Goal: Task Accomplishment & Management: Complete application form

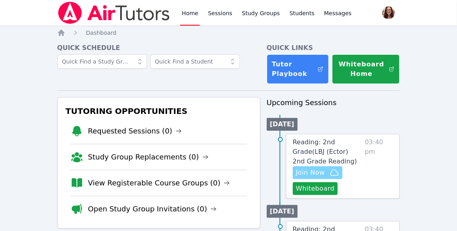
click at [326, 173] on span "Join Now" at bounding box center [317, 173] width 43 height 10
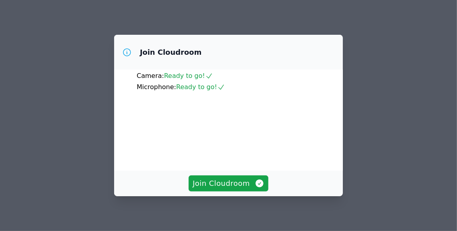
scroll to position [72, 0]
click at [249, 182] on span "Join Cloudroom" at bounding box center [229, 183] width 72 height 11
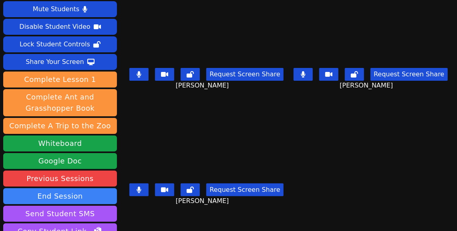
scroll to position [0, 0]
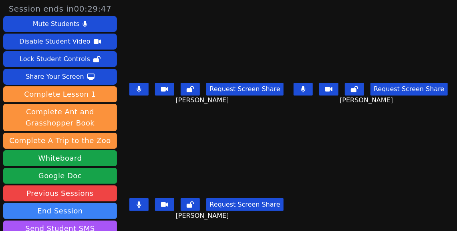
click at [310, 88] on button at bounding box center [303, 89] width 19 height 13
click at [147, 88] on button at bounding box center [138, 89] width 19 height 13
click at [149, 88] on button at bounding box center [138, 89] width 19 height 13
click at [149, 87] on button at bounding box center [138, 89] width 19 height 13
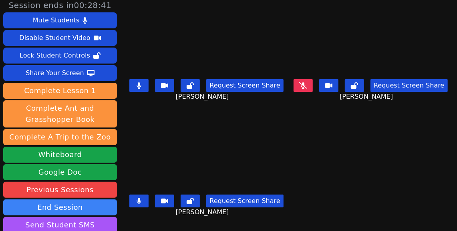
scroll to position [8, 0]
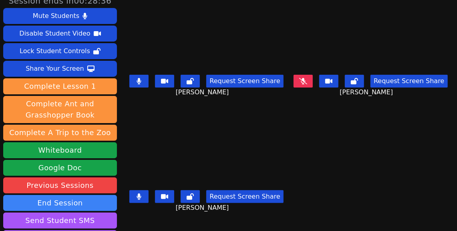
click at [303, 84] on icon at bounding box center [303, 81] width 8 height 6
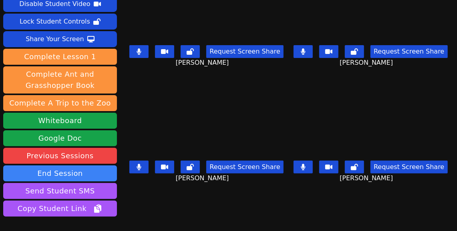
scroll to position [43, 0]
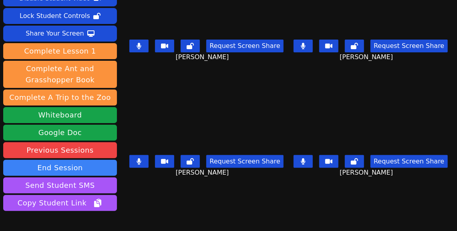
click at [302, 48] on icon at bounding box center [303, 46] width 5 height 6
click at [147, 46] on button at bounding box center [138, 46] width 19 height 13
click at [304, 160] on icon at bounding box center [303, 162] width 4 height 6
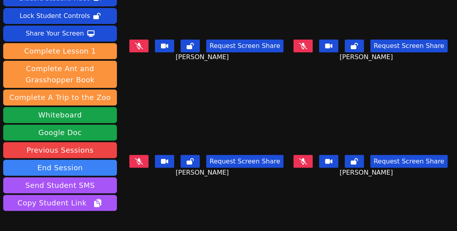
click at [147, 39] on div "Request Screen Share ADAN GRANADOS" at bounding box center [207, 52] width 158 height 32
click at [143, 49] on icon at bounding box center [139, 46] width 8 height 6
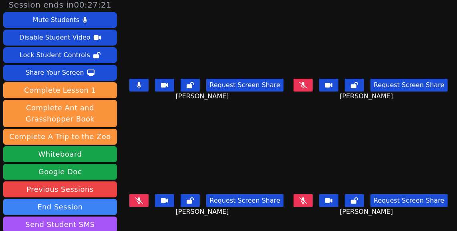
scroll to position [0, 0]
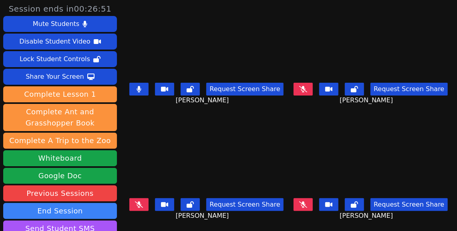
click at [149, 89] on button at bounding box center [138, 89] width 19 height 13
click at [306, 88] on icon at bounding box center [303, 89] width 8 height 6
click at [309, 91] on button at bounding box center [303, 89] width 19 height 13
click at [309, 207] on button at bounding box center [303, 205] width 19 height 13
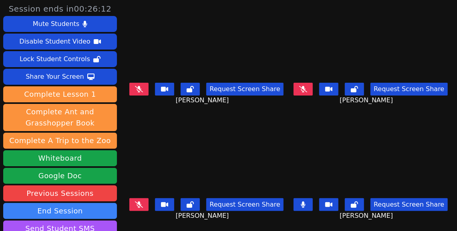
click at [305, 207] on icon at bounding box center [303, 205] width 4 height 6
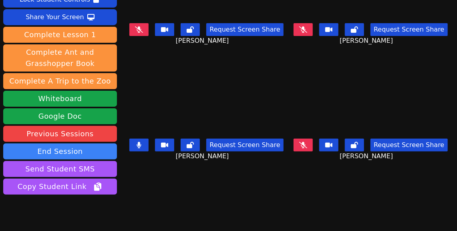
scroll to position [60, 0]
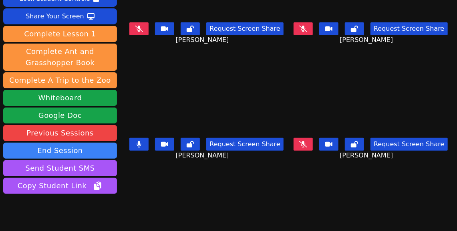
click at [307, 144] on icon at bounding box center [303, 144] width 8 height 6
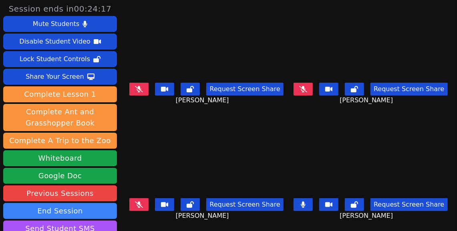
click at [306, 204] on icon at bounding box center [303, 205] width 5 height 6
click at [149, 93] on button at bounding box center [138, 89] width 19 height 13
click at [149, 88] on button at bounding box center [138, 89] width 19 height 13
click at [310, 203] on button at bounding box center [303, 205] width 19 height 13
click at [143, 203] on icon at bounding box center [139, 205] width 8 height 6
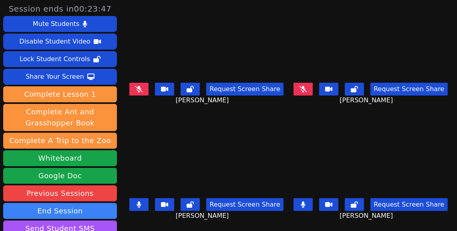
click at [308, 207] on button at bounding box center [303, 205] width 19 height 13
click at [143, 88] on icon at bounding box center [139, 89] width 8 height 6
click at [141, 88] on icon at bounding box center [139, 89] width 4 height 6
click at [304, 89] on icon at bounding box center [303, 89] width 8 height 6
click at [307, 87] on button at bounding box center [303, 89] width 19 height 13
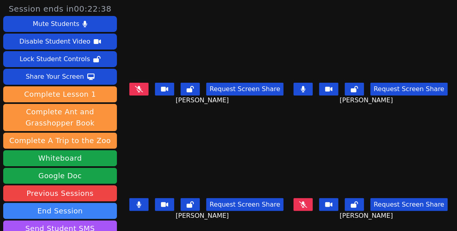
click at [305, 93] on button at bounding box center [303, 89] width 19 height 13
click at [306, 207] on icon at bounding box center [303, 205] width 8 height 6
click at [304, 205] on icon at bounding box center [303, 205] width 4 height 6
click at [297, 91] on button at bounding box center [303, 89] width 19 height 13
click at [302, 90] on button at bounding box center [303, 89] width 19 height 13
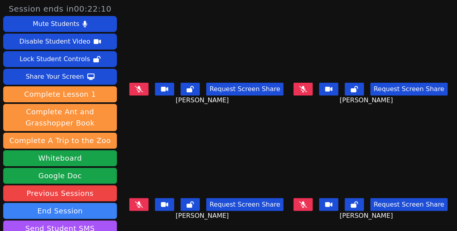
click at [304, 91] on icon at bounding box center [303, 89] width 8 height 6
click at [310, 90] on button at bounding box center [303, 89] width 19 height 13
click at [306, 91] on icon at bounding box center [303, 89] width 4 height 6
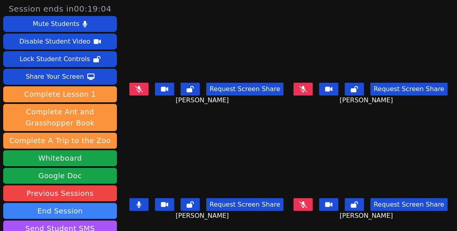
click at [311, 206] on button at bounding box center [303, 205] width 19 height 13
click at [148, 204] on button at bounding box center [138, 205] width 19 height 13
click at [143, 205] on icon at bounding box center [139, 205] width 8 height 6
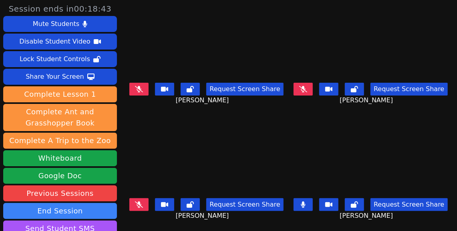
click at [143, 205] on icon at bounding box center [139, 205] width 8 height 6
click at [149, 207] on button at bounding box center [138, 205] width 19 height 13
click at [306, 205] on icon at bounding box center [303, 205] width 4 height 6
click at [143, 205] on icon at bounding box center [139, 205] width 8 height 6
click at [141, 206] on icon at bounding box center [139, 205] width 5 height 6
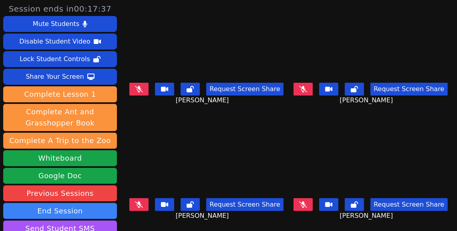
click at [143, 89] on icon at bounding box center [139, 89] width 8 height 6
click at [141, 90] on icon at bounding box center [139, 89] width 5 height 6
click at [298, 90] on button at bounding box center [303, 89] width 19 height 13
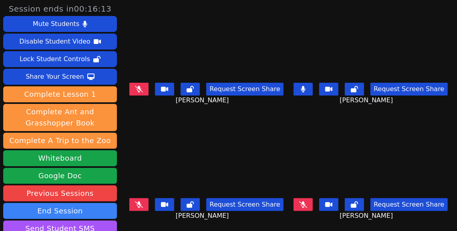
click at [307, 204] on icon at bounding box center [303, 205] width 8 height 6
click at [310, 92] on button at bounding box center [303, 89] width 19 height 13
click at [306, 205] on icon at bounding box center [303, 205] width 5 height 6
click at [149, 205] on button at bounding box center [138, 205] width 19 height 13
click at [143, 90] on icon at bounding box center [139, 89] width 8 height 6
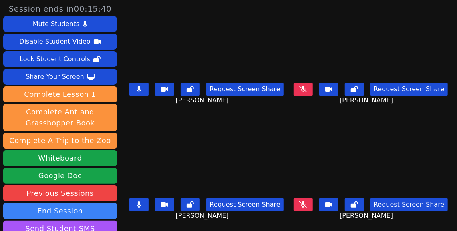
click at [141, 203] on icon at bounding box center [139, 205] width 5 height 6
click at [307, 90] on icon at bounding box center [303, 89] width 8 height 6
click at [149, 91] on button at bounding box center [138, 89] width 19 height 13
drag, startPoint x: 303, startPoint y: 88, endPoint x: 299, endPoint y: 97, distance: 10.0
click at [303, 88] on icon at bounding box center [303, 89] width 5 height 6
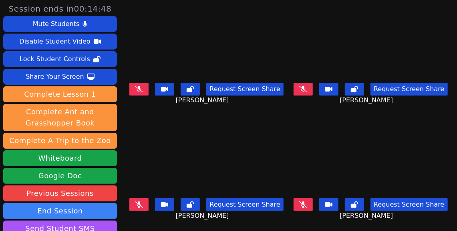
click at [143, 205] on icon at bounding box center [139, 205] width 8 height 6
click at [304, 89] on icon at bounding box center [303, 89] width 8 height 6
drag, startPoint x: 147, startPoint y: 203, endPoint x: 179, endPoint y: 197, distance: 33.1
click at [141, 204] on icon at bounding box center [139, 205] width 5 height 6
click at [149, 90] on button at bounding box center [138, 89] width 19 height 13
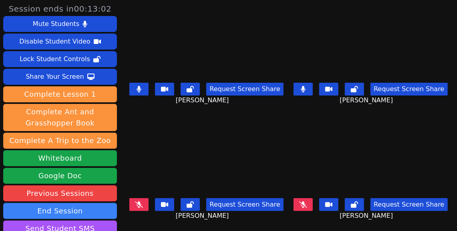
click at [303, 91] on icon at bounding box center [303, 89] width 5 height 6
click at [309, 206] on button at bounding box center [303, 205] width 19 height 13
click at [141, 89] on icon at bounding box center [139, 89] width 4 height 6
click at [308, 205] on button at bounding box center [303, 205] width 19 height 13
click at [149, 208] on button at bounding box center [138, 205] width 19 height 13
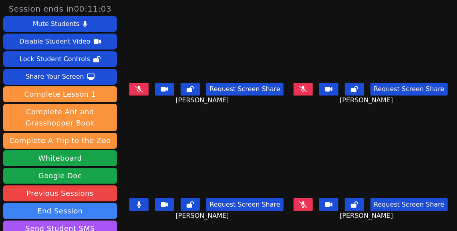
click at [309, 92] on button at bounding box center [303, 89] width 19 height 13
click at [148, 201] on button at bounding box center [138, 205] width 19 height 13
click at [149, 92] on button at bounding box center [138, 89] width 19 height 13
click at [141, 89] on button at bounding box center [138, 89] width 19 height 13
click at [303, 91] on icon at bounding box center [303, 89] width 5 height 6
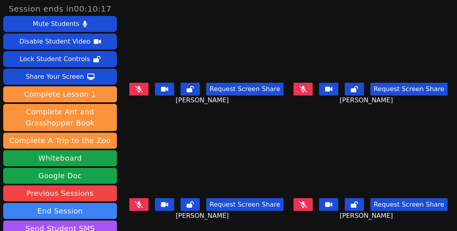
click at [305, 205] on icon at bounding box center [303, 205] width 8 height 6
click at [308, 204] on button at bounding box center [303, 205] width 19 height 13
click at [304, 93] on button at bounding box center [303, 89] width 19 height 13
click at [143, 207] on icon at bounding box center [139, 205] width 8 height 6
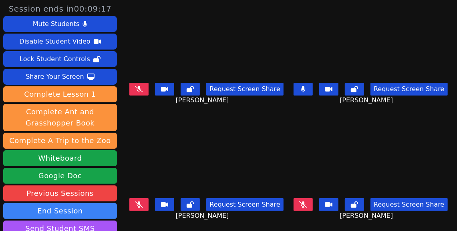
click at [143, 207] on icon at bounding box center [139, 205] width 8 height 6
click at [141, 207] on icon at bounding box center [139, 205] width 5 height 6
click at [149, 204] on button at bounding box center [138, 205] width 19 height 13
click at [149, 91] on button at bounding box center [138, 89] width 19 height 13
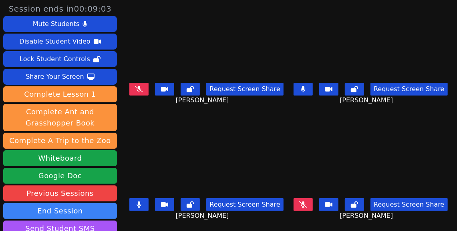
click at [306, 88] on icon at bounding box center [303, 89] width 5 height 6
click at [141, 207] on icon at bounding box center [139, 205] width 5 height 6
drag, startPoint x: 145, startPoint y: 207, endPoint x: 762, endPoint y: 119, distance: 623.8
click at [457, 119] on html "Session ends in 00:08:59 Mute Students Disable Student Video Lock Student Contr…" at bounding box center [228, 115] width 457 height 231
click at [306, 206] on icon at bounding box center [303, 205] width 8 height 6
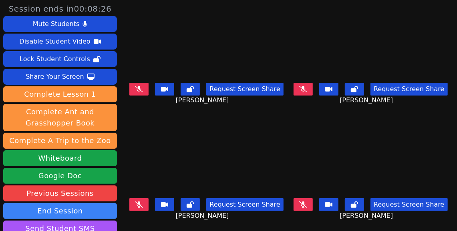
click at [306, 206] on icon at bounding box center [303, 205] width 8 height 6
click at [301, 204] on button at bounding box center [303, 205] width 19 height 13
click at [306, 90] on icon at bounding box center [303, 89] width 8 height 6
click at [307, 90] on button at bounding box center [303, 89] width 19 height 13
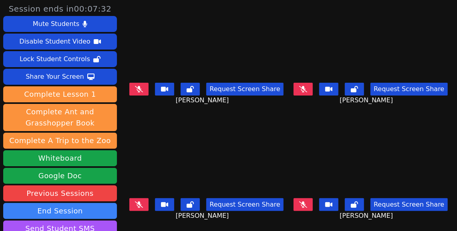
click at [149, 89] on button at bounding box center [138, 89] width 19 height 13
click at [304, 206] on icon at bounding box center [303, 205] width 8 height 6
click at [148, 90] on button at bounding box center [138, 89] width 19 height 13
click at [307, 203] on button at bounding box center [303, 205] width 19 height 13
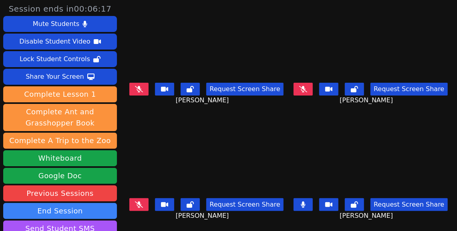
click at [307, 203] on button at bounding box center [303, 205] width 19 height 13
click at [305, 93] on button at bounding box center [303, 89] width 19 height 13
click at [143, 205] on icon at bounding box center [139, 205] width 8 height 6
click at [307, 91] on button at bounding box center [303, 89] width 19 height 13
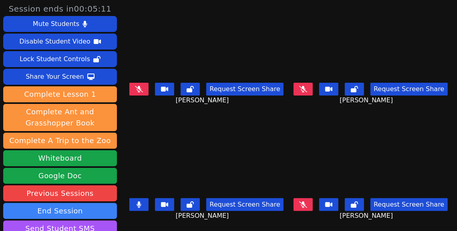
click at [143, 91] on icon at bounding box center [139, 89] width 8 height 6
click at [141, 205] on icon at bounding box center [139, 205] width 4 height 6
click at [305, 89] on icon at bounding box center [303, 89] width 8 height 6
click at [307, 89] on button at bounding box center [303, 89] width 19 height 13
click at [148, 90] on button at bounding box center [138, 89] width 19 height 13
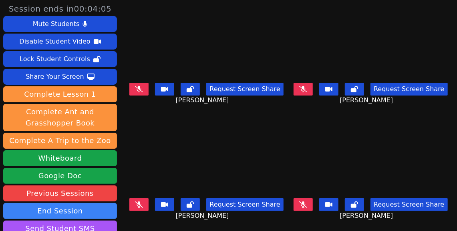
click at [147, 208] on button at bounding box center [138, 205] width 19 height 13
click at [146, 199] on div "Request Screen Share LYRIK SALAS" at bounding box center [207, 211] width 158 height 32
click at [141, 206] on icon at bounding box center [139, 205] width 5 height 6
click at [143, 89] on icon at bounding box center [139, 89] width 8 height 6
click at [306, 205] on icon at bounding box center [303, 205] width 8 height 6
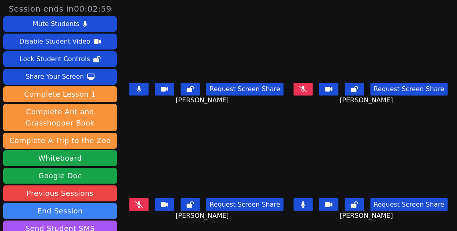
click at [141, 91] on icon at bounding box center [139, 89] width 5 height 6
click at [305, 206] on icon at bounding box center [303, 205] width 5 height 6
click at [143, 202] on icon at bounding box center [139, 205] width 8 height 6
click at [147, 206] on button at bounding box center [138, 205] width 19 height 13
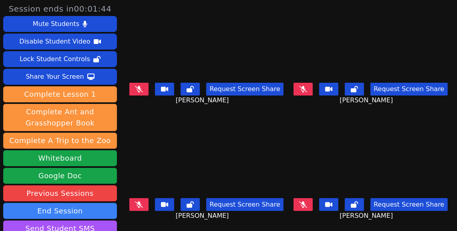
click at [312, 90] on button at bounding box center [303, 89] width 19 height 13
click at [310, 92] on button at bounding box center [303, 89] width 19 height 13
click at [143, 204] on icon at bounding box center [139, 205] width 8 height 6
click at [141, 88] on icon at bounding box center [139, 89] width 8 height 6
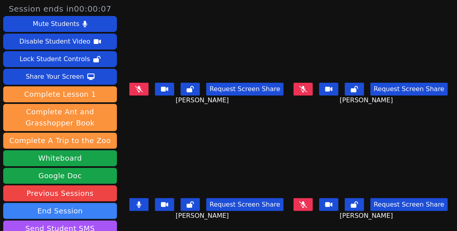
click at [141, 88] on icon at bounding box center [139, 89] width 8 height 6
click at [147, 207] on button at bounding box center [138, 205] width 19 height 13
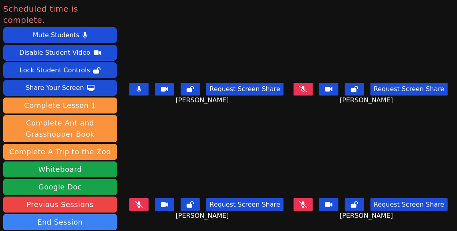
click at [304, 88] on icon at bounding box center [303, 89] width 8 height 6
click at [141, 91] on button at bounding box center [138, 89] width 19 height 13
click at [309, 204] on button at bounding box center [303, 205] width 19 height 13
click at [143, 88] on icon at bounding box center [139, 89] width 8 height 6
click at [143, 206] on icon at bounding box center [139, 205] width 8 height 6
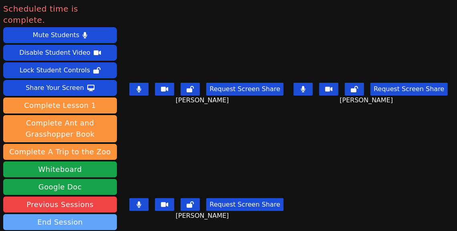
click at [67, 215] on button "End Session" at bounding box center [60, 223] width 114 height 16
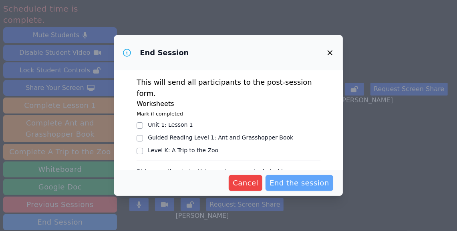
click at [306, 181] on span "End the session" at bounding box center [300, 183] width 60 height 11
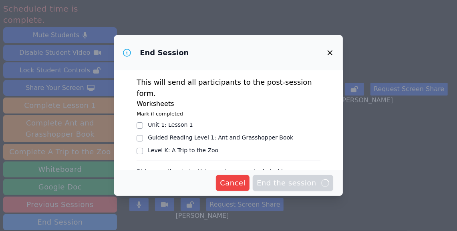
click at [329, 52] on icon "button" at bounding box center [330, 52] width 5 height 5
click at [330, 53] on icon "button" at bounding box center [330, 52] width 5 height 5
click at [330, 52] on icon "button" at bounding box center [330, 53] width 10 height 10
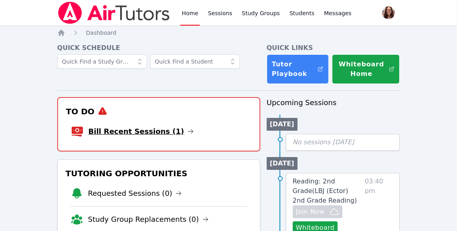
click at [159, 131] on link "Bill Recent Sessions (1)" at bounding box center [140, 131] width 105 height 11
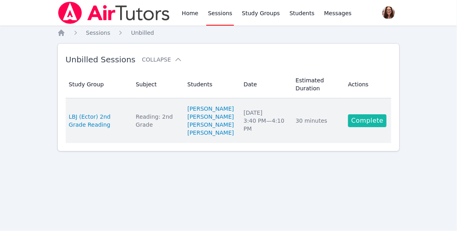
click at [367, 124] on link "Complete" at bounding box center [367, 121] width 38 height 13
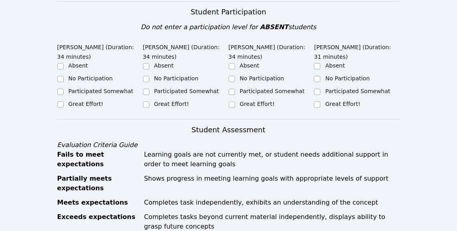
scroll to position [240, 0]
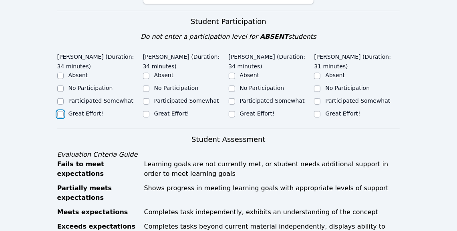
click at [60, 111] on input "Great Effort!" at bounding box center [60, 114] width 6 height 6
checkbox input "true"
click at [150, 110] on div "Great Effort!" at bounding box center [186, 115] width 86 height 10
click at [148, 111] on input "Great Effort!" at bounding box center [146, 114] width 6 height 6
checkbox input "true"
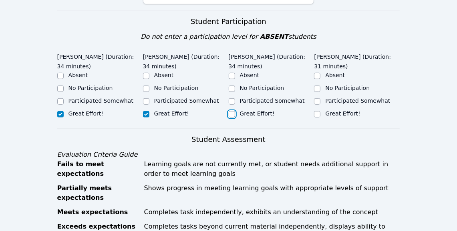
click at [231, 111] on input "Great Effort!" at bounding box center [232, 114] width 6 height 6
checkbox input "true"
click at [318, 111] on input "Great Effort!" at bounding box center [317, 114] width 6 height 6
checkbox input "true"
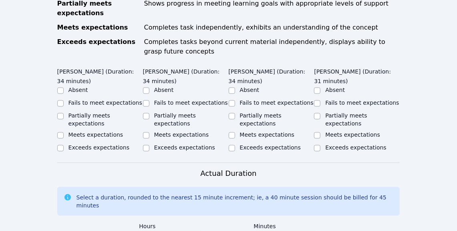
scroll to position [398, 0]
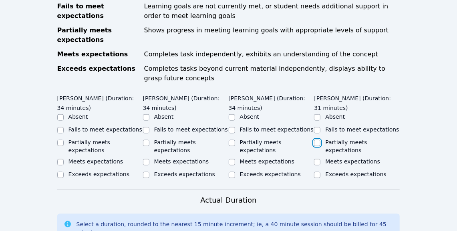
click at [316, 140] on input "Partially meets expectations" at bounding box center [317, 143] width 6 height 6
checkbox input "true"
click at [230, 140] on input "Partially meets expectations" at bounding box center [232, 143] width 6 height 6
checkbox input "true"
click at [146, 140] on input "Partially meets expectations" at bounding box center [146, 143] width 6 height 6
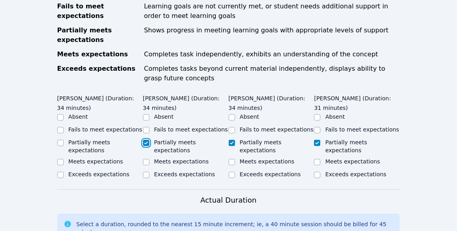
checkbox input "true"
click at [61, 140] on input "Partially meets expectations" at bounding box center [60, 143] width 6 height 6
checkbox input "true"
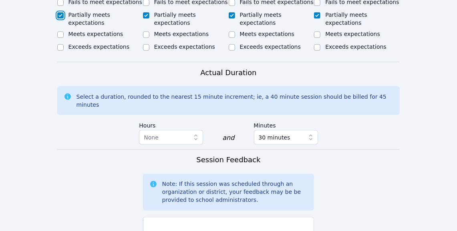
scroll to position [577, 0]
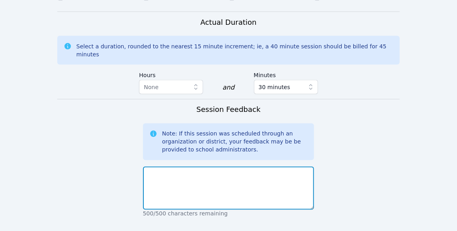
click at [185, 167] on textarea at bounding box center [228, 188] width 171 height 43
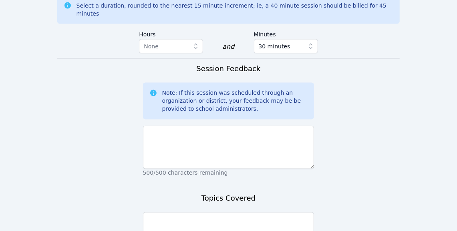
scroll to position [618, 0]
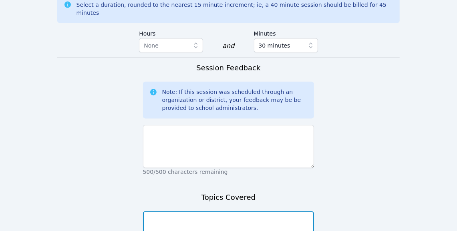
click at [201, 217] on textarea at bounding box center [228, 233] width 171 height 43
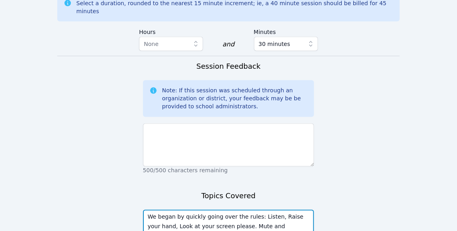
scroll to position [624, 0]
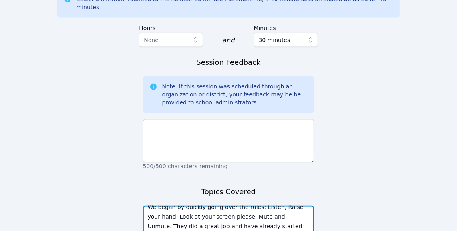
type textarea "We began by quickly going over the rules: Listen, Raise your hand, Look at your…"
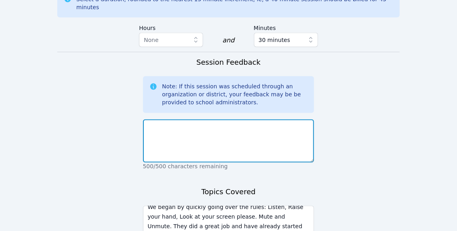
click at [255, 120] on textarea at bounding box center [228, 141] width 171 height 43
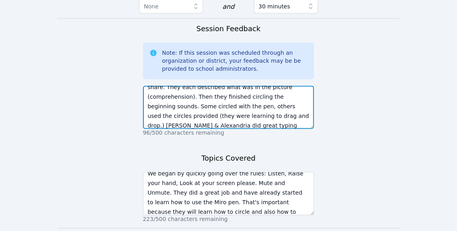
scroll to position [34, 0]
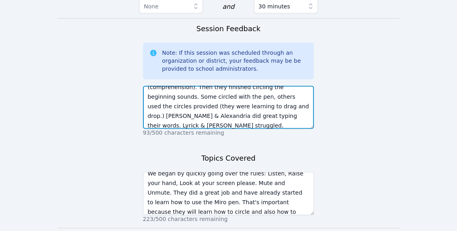
type textarea "Wonderful job! I was happy to see they were all in class and listened well. Our…"
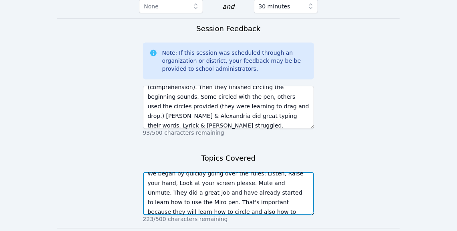
click at [257, 193] on textarea "We began by quickly going over the rules: Listen, Raise your hand, Look at your…" at bounding box center [228, 194] width 171 height 43
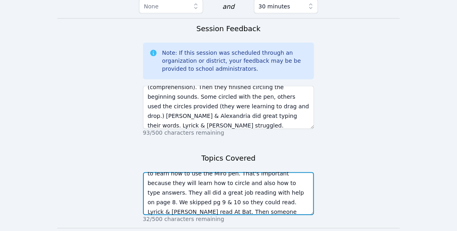
drag, startPoint x: 251, startPoint y: 184, endPoint x: 237, endPoint y: 193, distance: 16.2
click at [237, 193] on textarea "We began by quickly going over the rules: Listen, Raise your hand, Look at your…" at bounding box center [228, 194] width 171 height 43
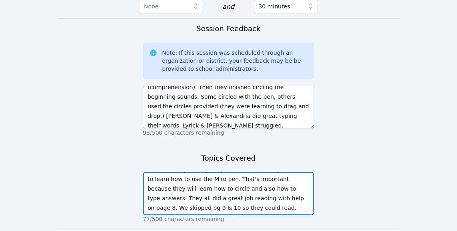
click at [254, 193] on textarea "We began by quickly going over the rules: Listen, Raise your hand, Look at your…" at bounding box center [228, 194] width 171 height 43
click at [260, 193] on textarea "We began by quickly going over the rules: Listen, Raise your hand, Look at your…" at bounding box center [228, 194] width 171 height 43
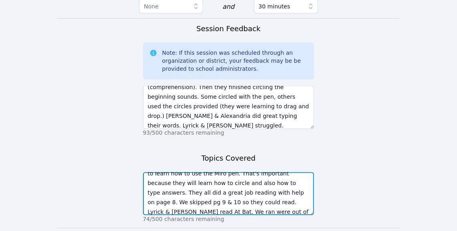
click at [284, 187] on textarea "We began by quickly going over the rules: Listen, Raise your hand, Look at your…" at bounding box center [228, 194] width 171 height 43
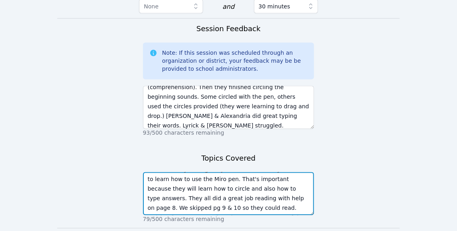
click at [297, 191] on textarea "We began by quickly going over the rules: Listen, Raise your hand, Look at your…" at bounding box center [228, 194] width 171 height 43
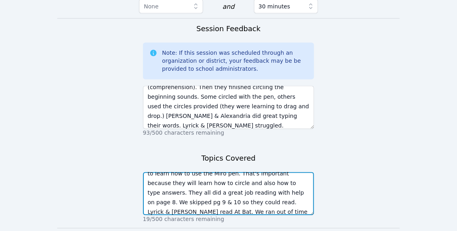
type textarea "We began by quickly going over the rules: Listen, Raise your hand, Look at your…"
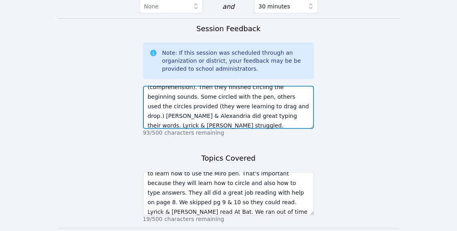
click at [248, 105] on textarea "Wonderful job! I was happy to see they were all in class and listened well. Our…" at bounding box center [228, 107] width 171 height 43
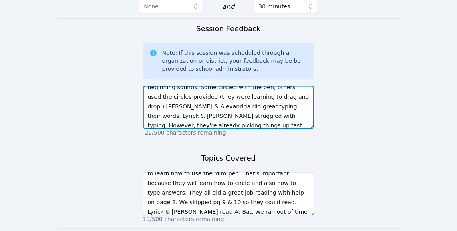
scroll to position [54, 0]
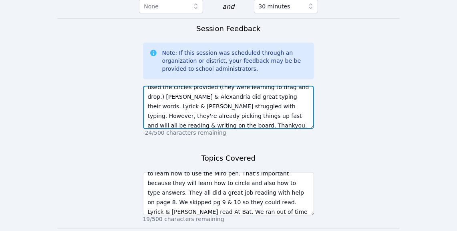
click at [165, 109] on textarea "Wonderful job! I was happy to see they were all in class and listened well. Our…" at bounding box center [228, 107] width 171 height 43
type textarea "Wonderful job! I was happy to see they were all in class and listened well. Our…"
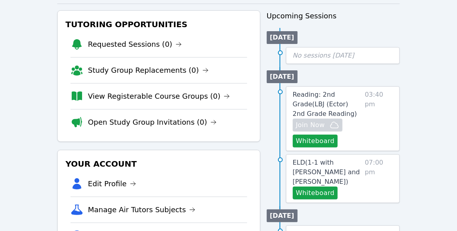
scroll to position [93, 0]
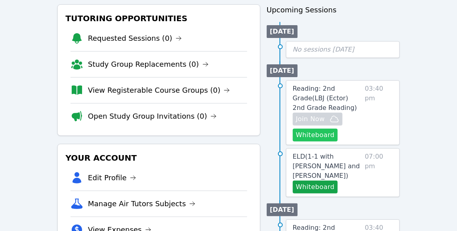
click at [320, 134] on button "Whiteboard" at bounding box center [315, 135] width 45 height 13
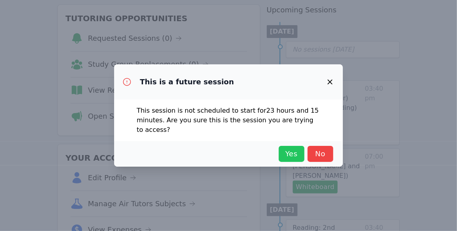
click at [295, 152] on span "Yes" at bounding box center [292, 154] width 18 height 11
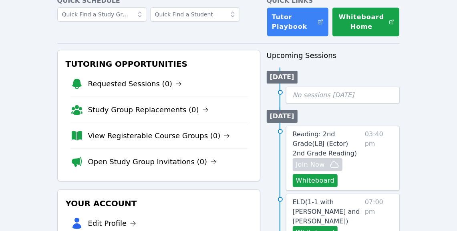
scroll to position [0, 0]
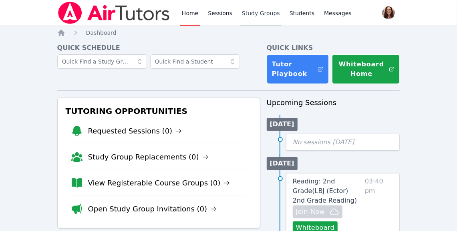
click at [257, 11] on link "Study Groups" at bounding box center [260, 13] width 41 height 26
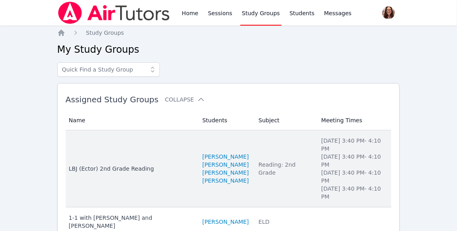
click at [111, 165] on div "LBJ (Ector) 2nd Grade Reading" at bounding box center [131, 169] width 124 height 8
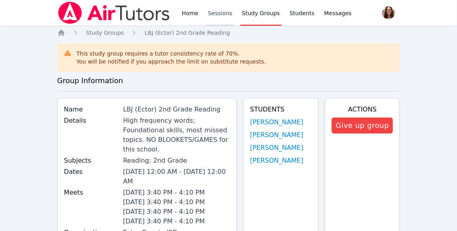
click at [221, 18] on link "Sessions" at bounding box center [220, 13] width 28 height 26
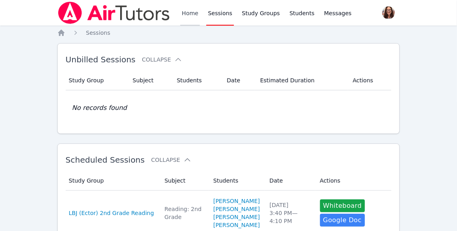
click at [189, 14] on link "Home" at bounding box center [190, 13] width 20 height 26
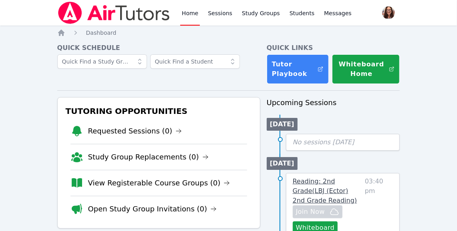
click at [334, 184] on span "Reading: 2nd Grade ( LBJ (Ector) 2nd Grade Reading )" at bounding box center [325, 191] width 64 height 27
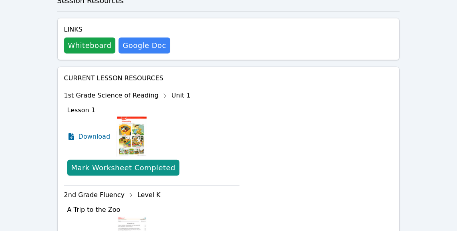
scroll to position [348, 0]
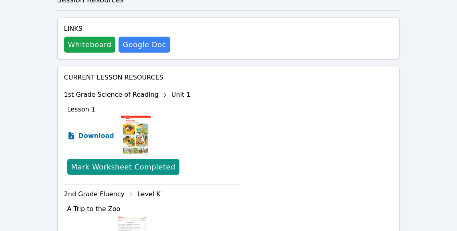
click at [83, 137] on span "Download" at bounding box center [96, 136] width 36 height 10
